Goal: Task Accomplishment & Management: Complete application form

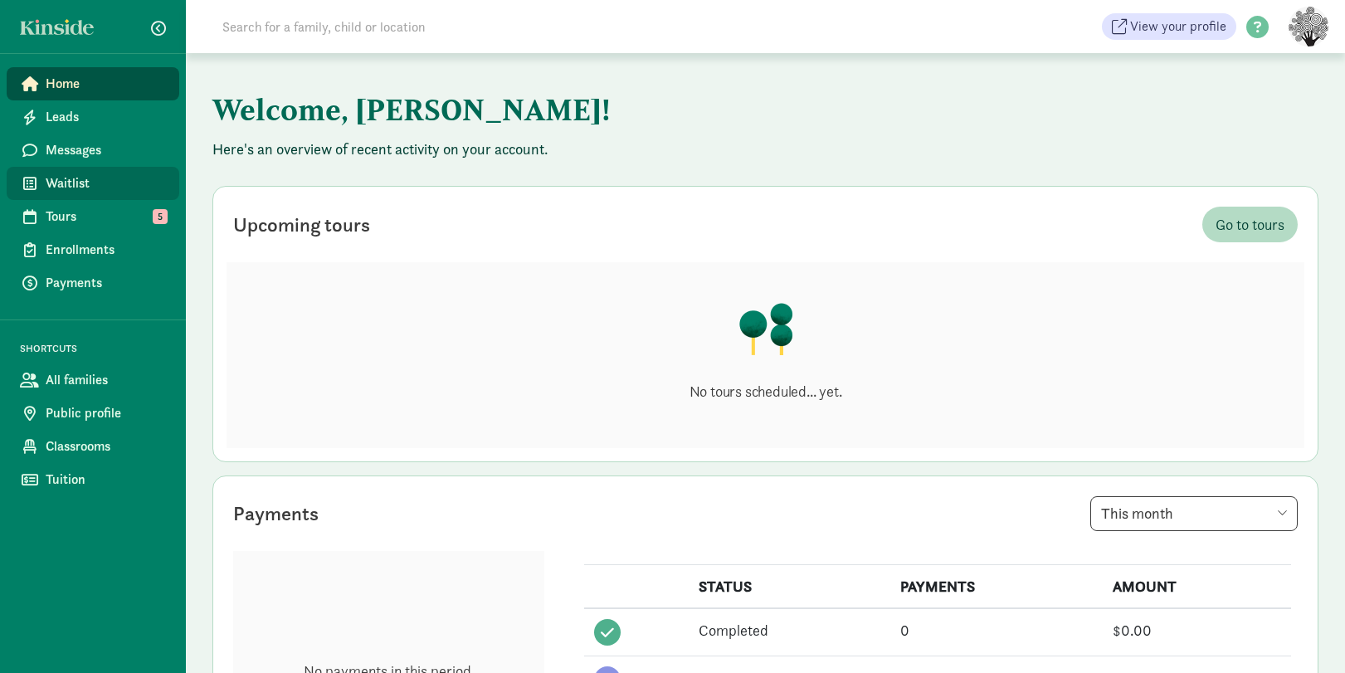
click at [115, 186] on span "Waitlist" at bounding box center [106, 183] width 120 height 20
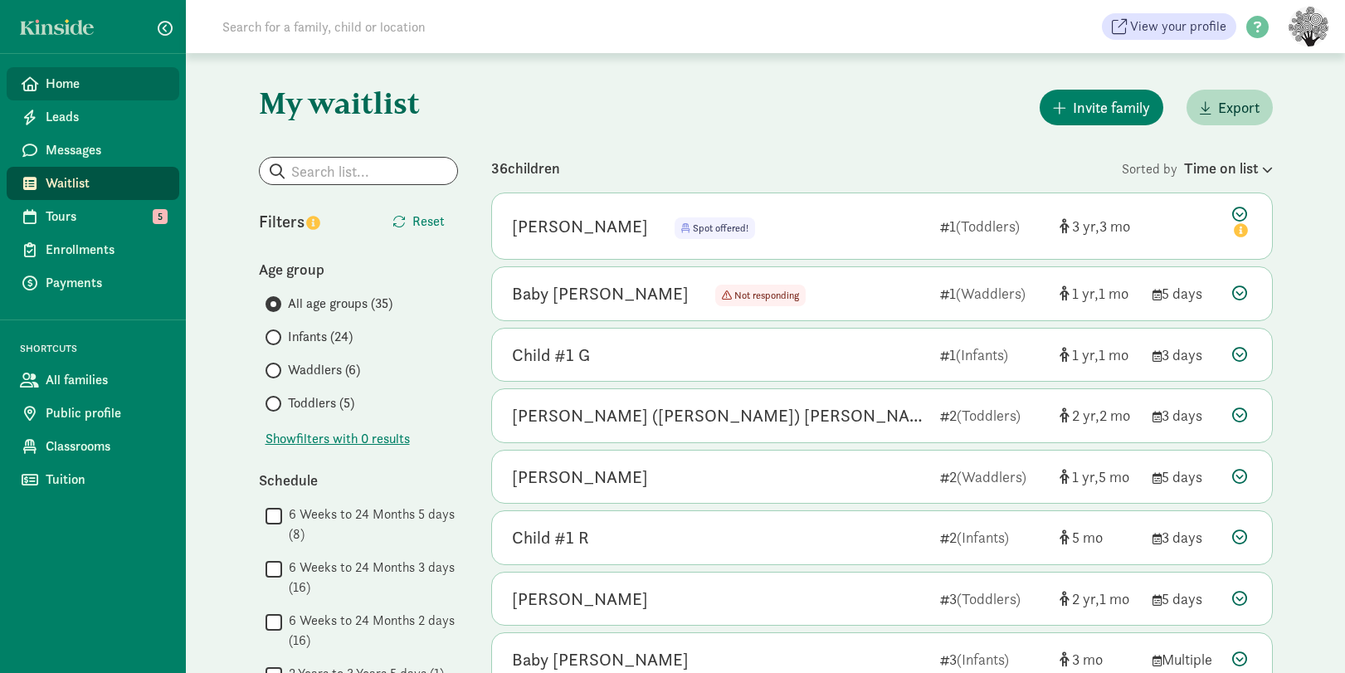
click at [107, 90] on span "Home" at bounding box center [106, 84] width 120 height 20
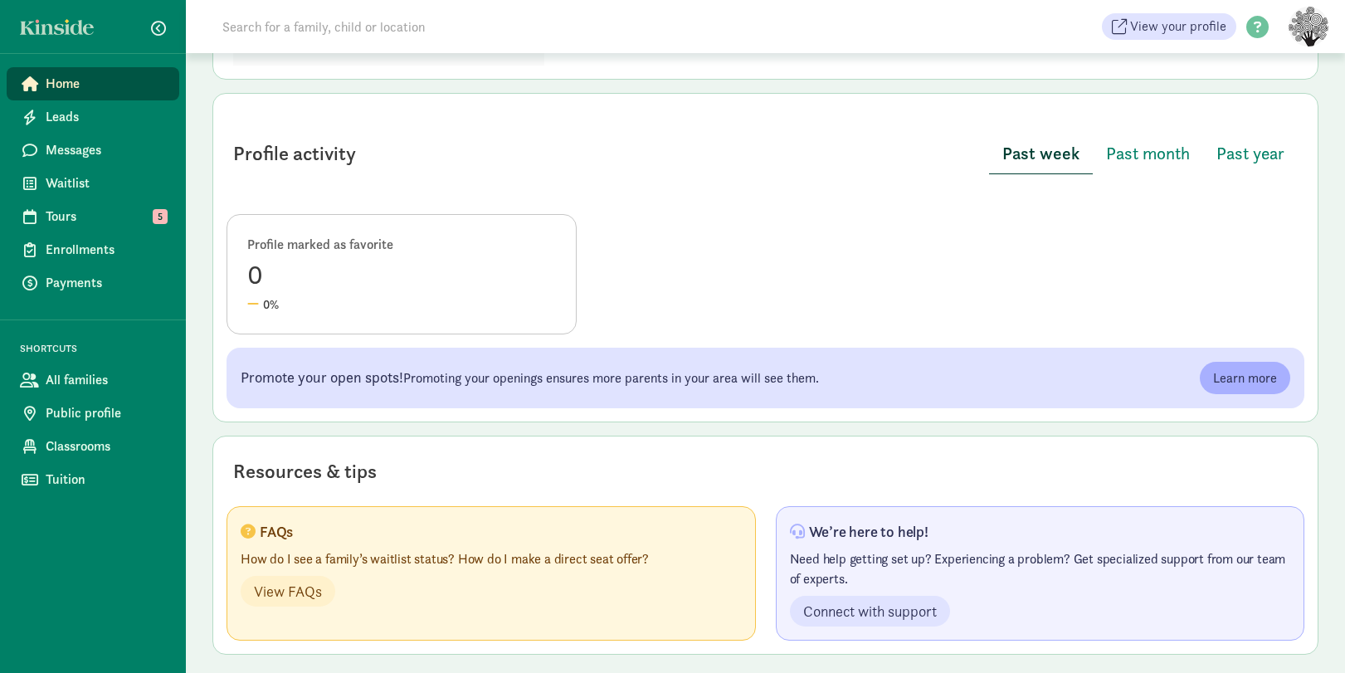
scroll to position [767, 0]
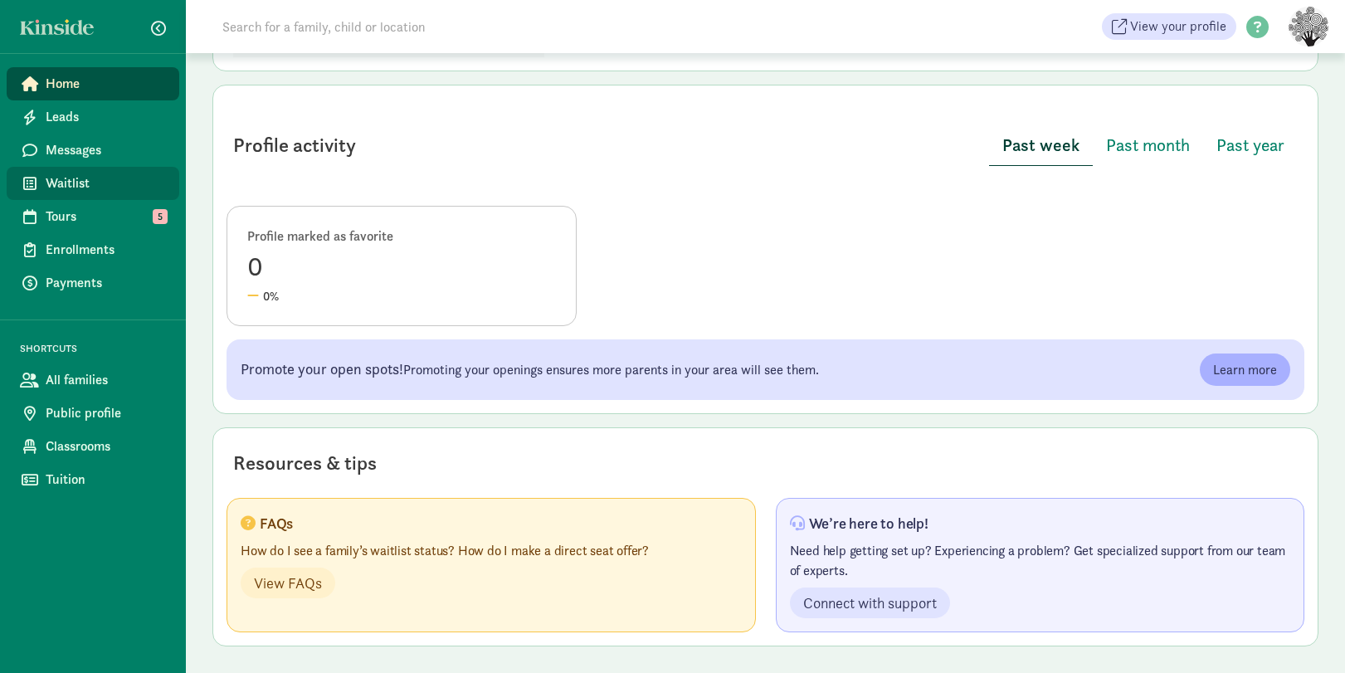
click at [90, 172] on link "Waitlist" at bounding box center [93, 183] width 173 height 33
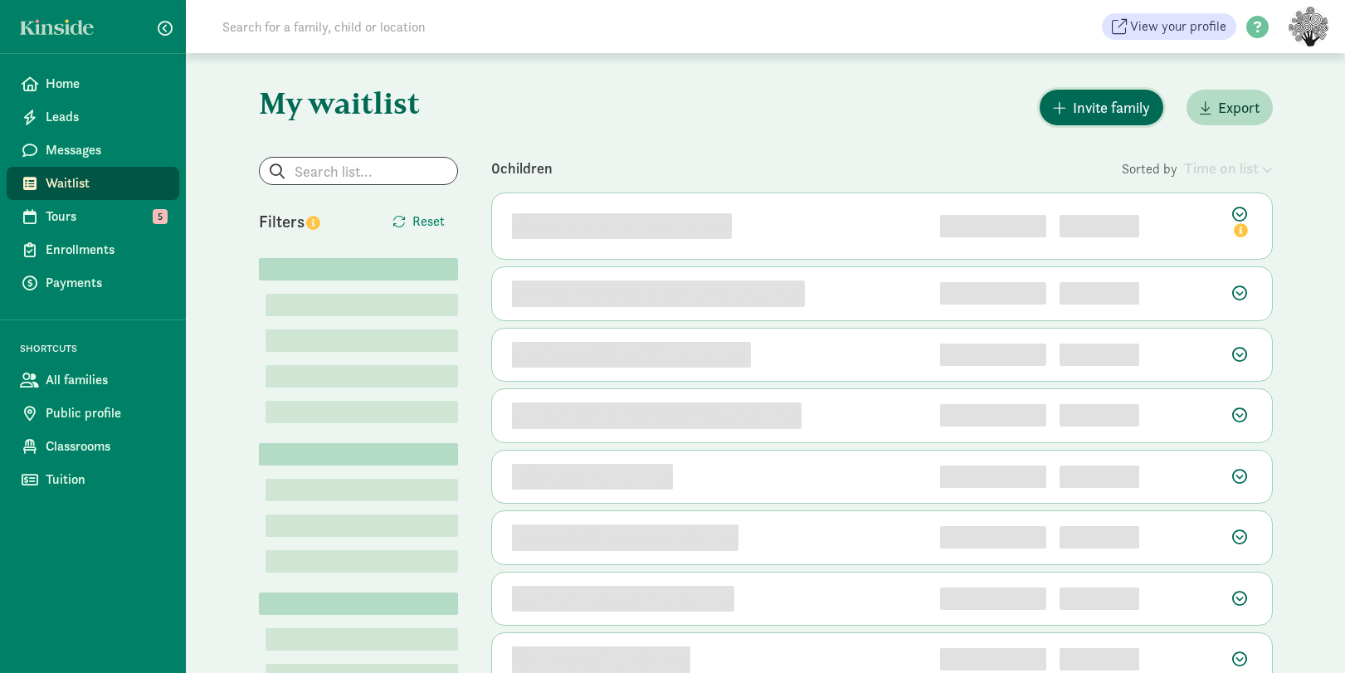
click at [1061, 105] on span "button" at bounding box center [1059, 107] width 13 height 15
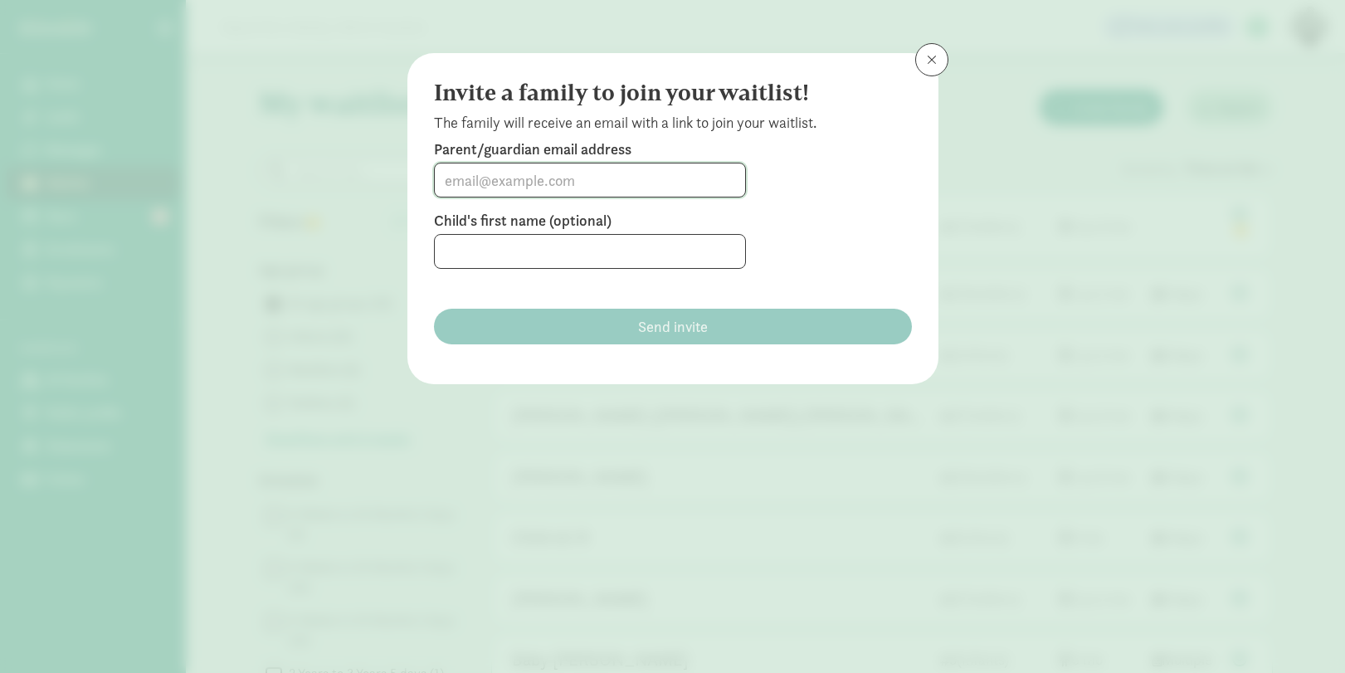
click at [519, 184] on input at bounding box center [590, 179] width 310 height 33
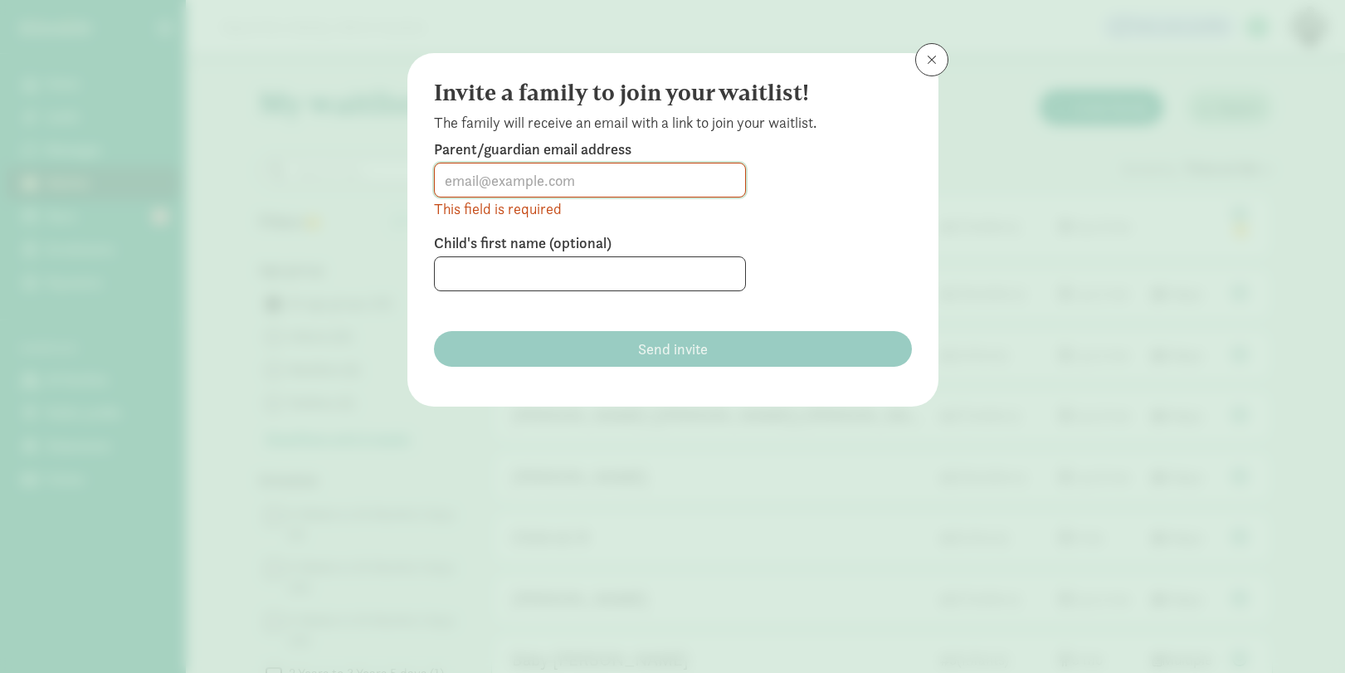
paste input "taborges85@gmail.com"
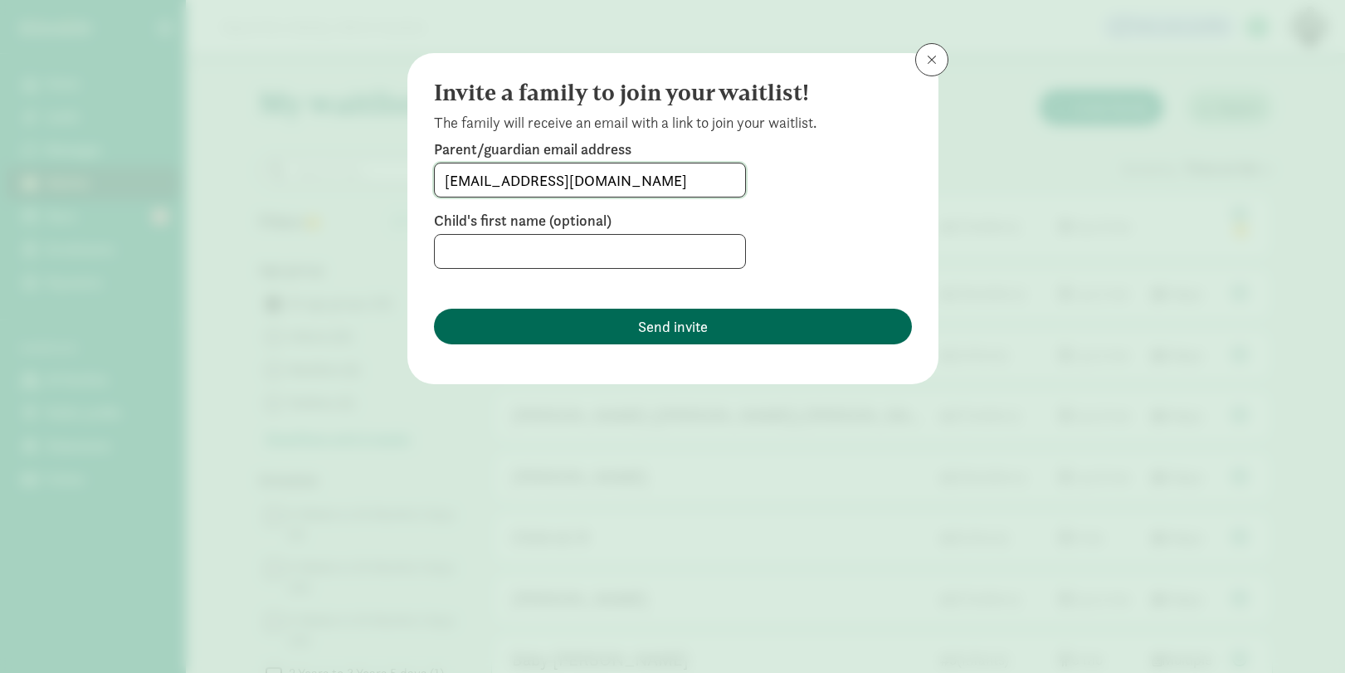
type input "taborges85@gmail.com"
click at [640, 339] on button "Send invite" at bounding box center [673, 327] width 478 height 36
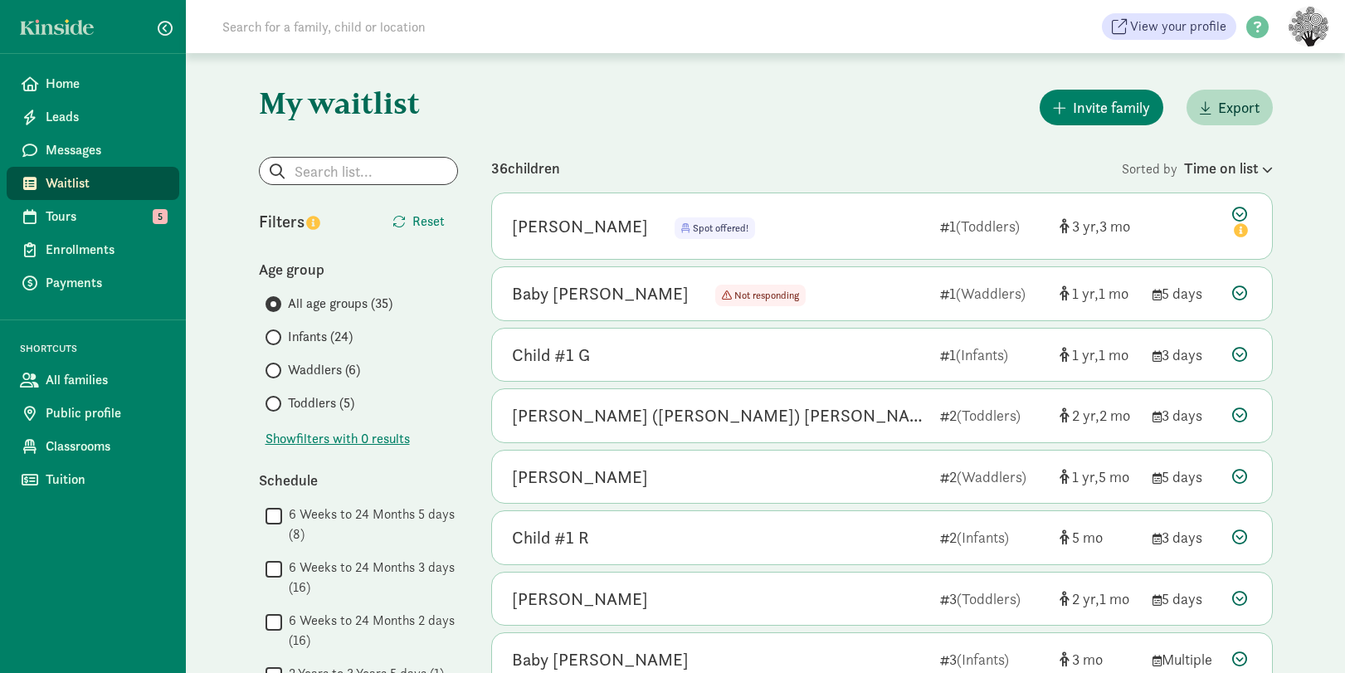
click at [120, 62] on div "Home Leads Messages Waitlist Tours 5 Enrollments Payments SHORTCUTS All familie…" at bounding box center [93, 336] width 186 height 673
click at [124, 81] on span "Home" at bounding box center [106, 84] width 120 height 20
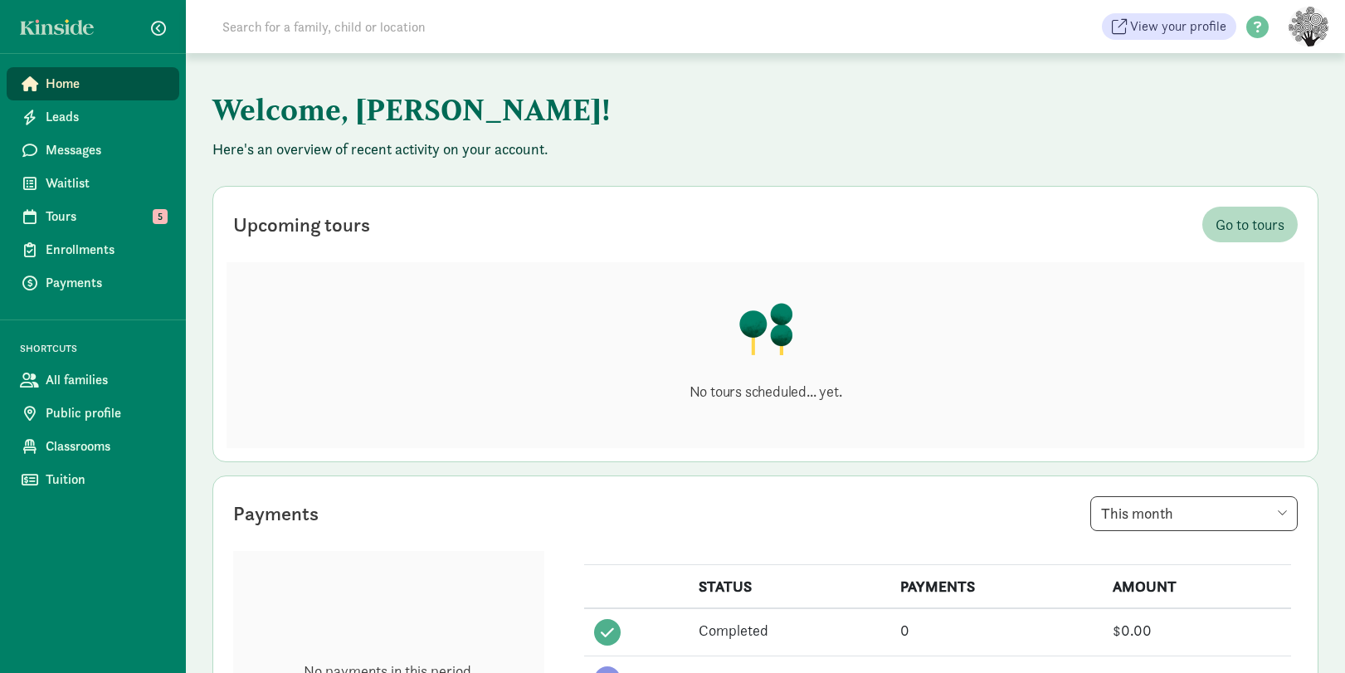
click at [46, 23] on link at bounding box center [61, 27] width 83 height 16
